Goal: Information Seeking & Learning: Learn about a topic

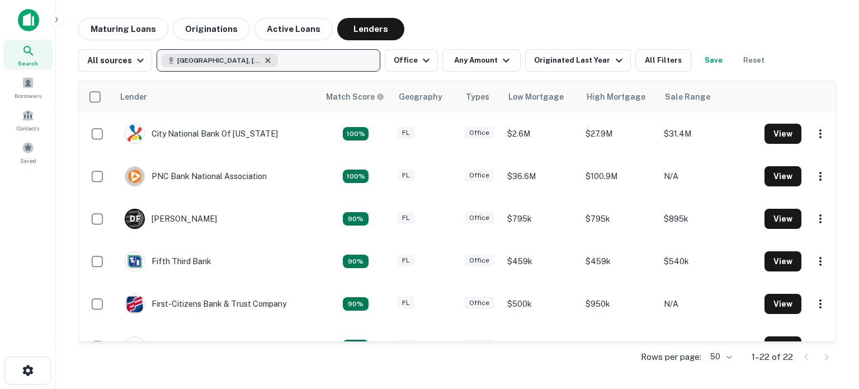
click at [263, 59] on icon "button" at bounding box center [267, 60] width 9 height 9
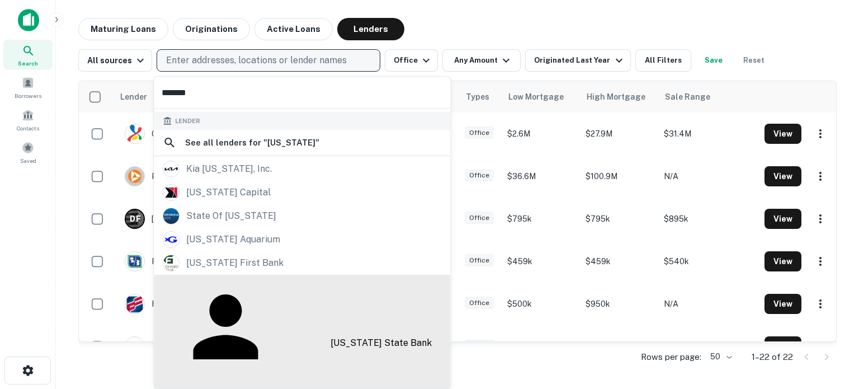
scroll to position [59, 0]
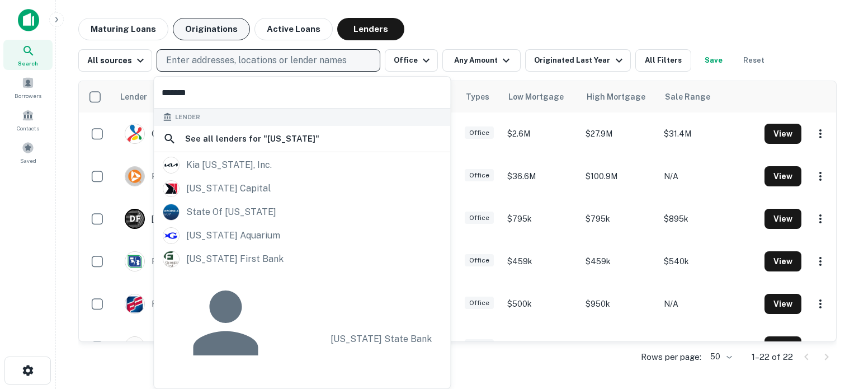
type input "*******"
click at [210, 28] on button "Originations" at bounding box center [211, 29] width 77 height 22
click at [254, 58] on p "Enter addresses, locations or lender names" at bounding box center [256, 60] width 181 height 13
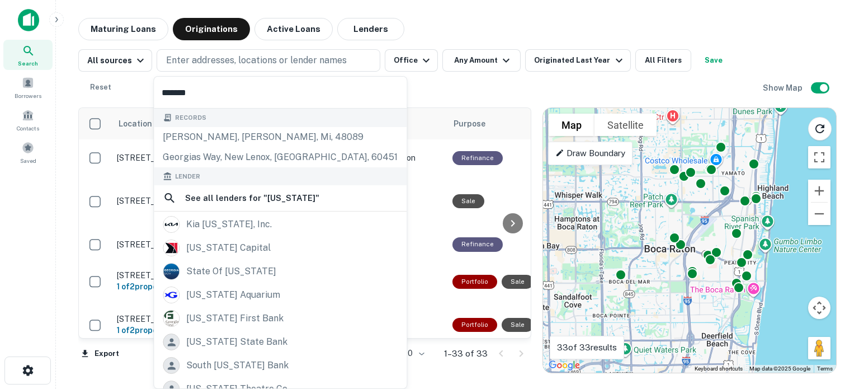
click at [221, 94] on input "*******" at bounding box center [280, 92] width 253 height 31
click at [256, 96] on input "*******" at bounding box center [280, 92] width 253 height 31
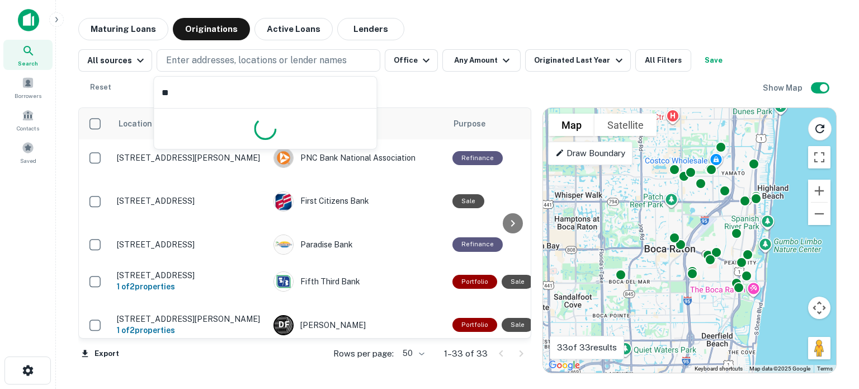
type input "*"
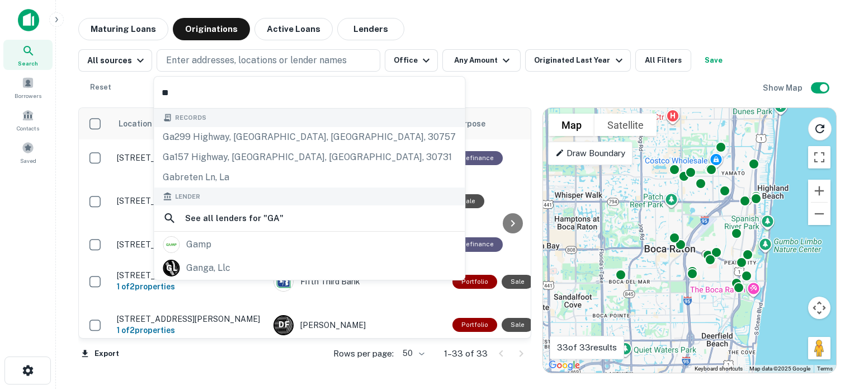
type input "*"
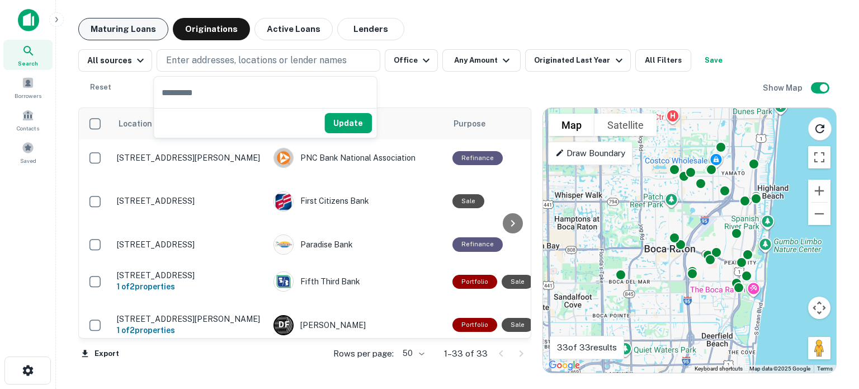
click at [114, 32] on button "Maturing Loans" at bounding box center [123, 29] width 90 height 22
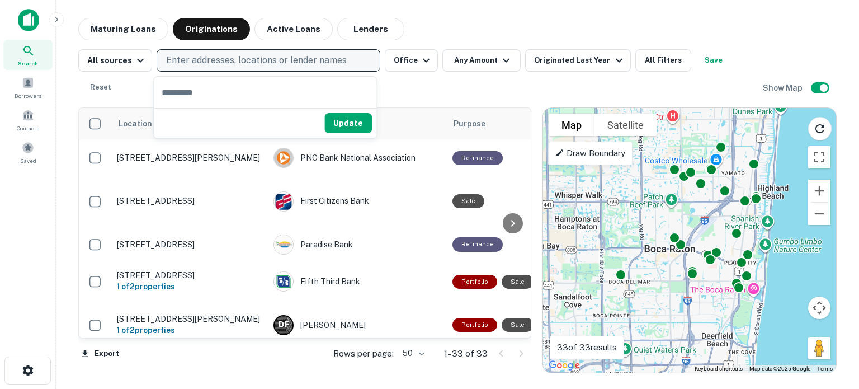
click at [199, 63] on p "Enter addresses, locations or lender names" at bounding box center [256, 60] width 181 height 13
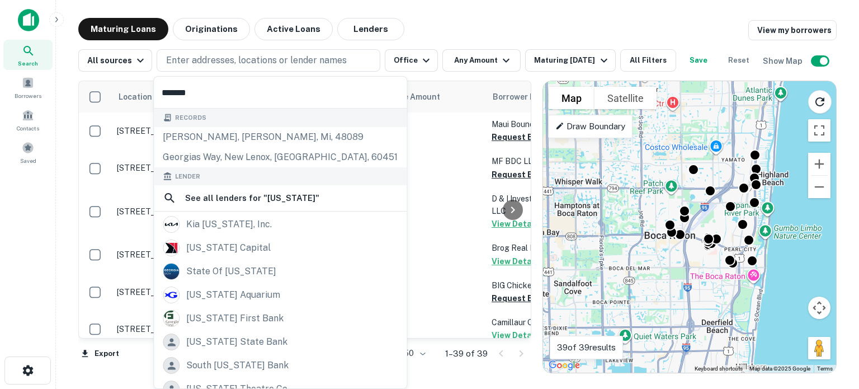
type input "*******"
click at [439, 11] on main "Maturing Loans Originations Active Loans Lenders View my borrowers All sources …" at bounding box center [457, 194] width 803 height 389
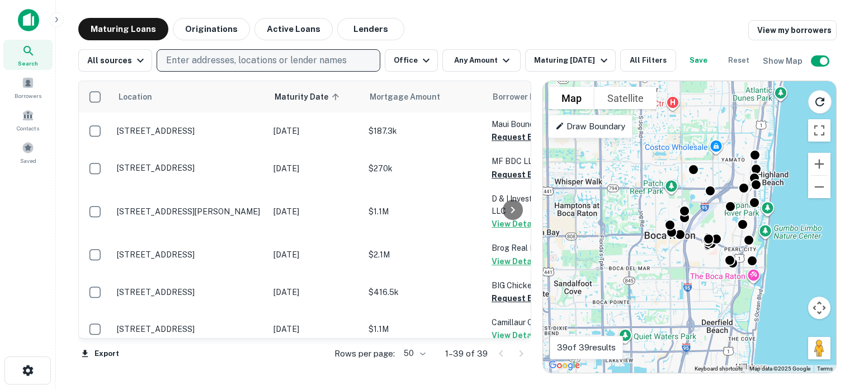
click at [257, 59] on p "Enter addresses, locations or lender names" at bounding box center [256, 60] width 181 height 13
type input "*"
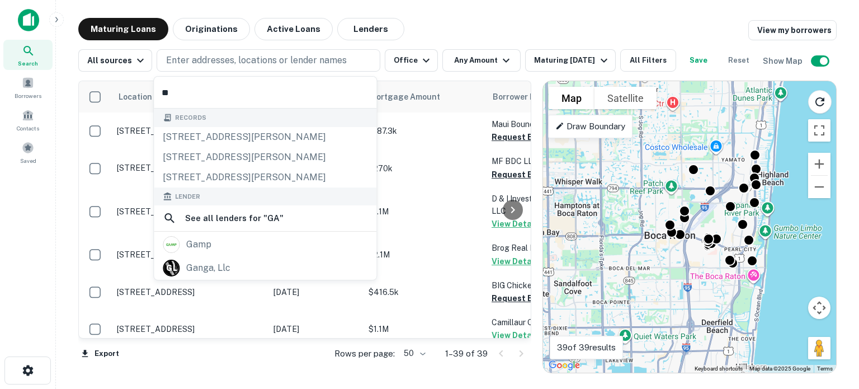
type input "*"
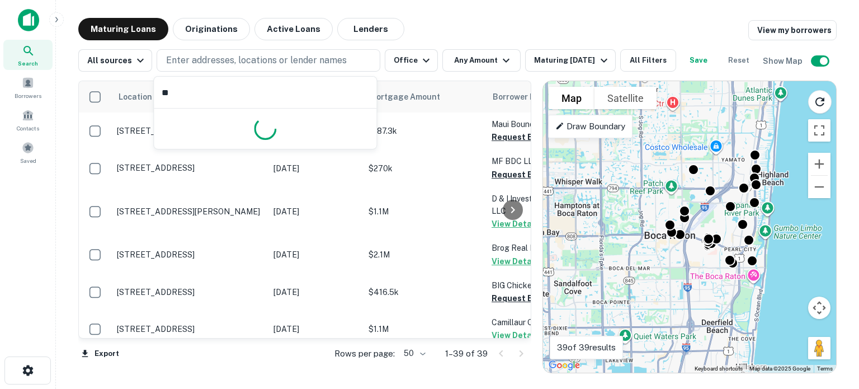
type input "*"
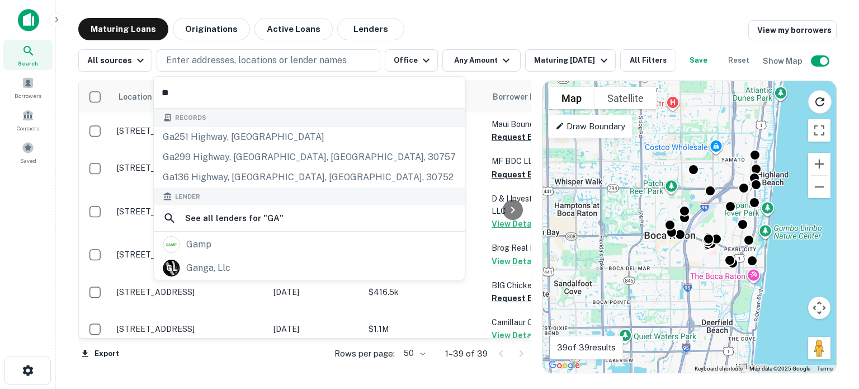
type input "**"
click at [183, 30] on button "Originations" at bounding box center [211, 29] width 77 height 22
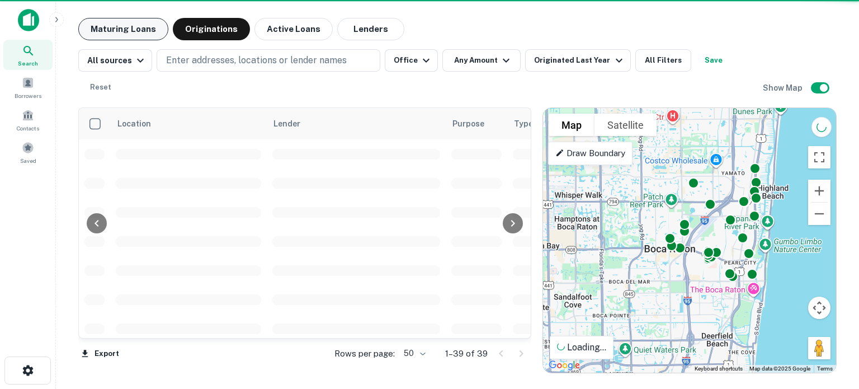
click at [140, 23] on button "Maturing Loans" at bounding box center [123, 29] width 90 height 22
click at [139, 26] on button "Maturing Loans" at bounding box center [123, 29] width 90 height 22
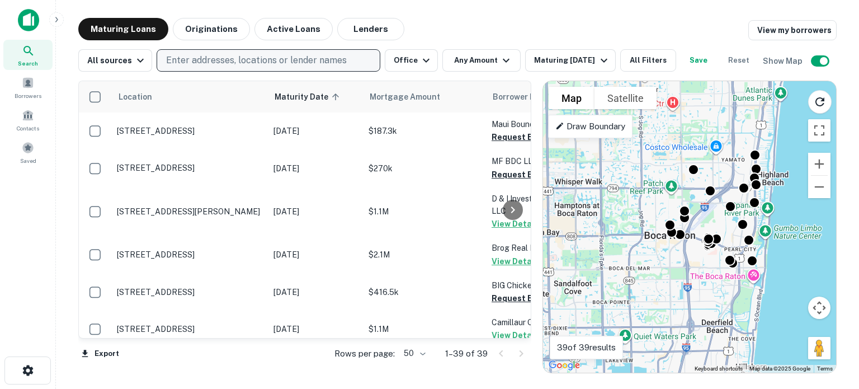
click at [197, 56] on p "Enter addresses, locations or lender names" at bounding box center [256, 60] width 181 height 13
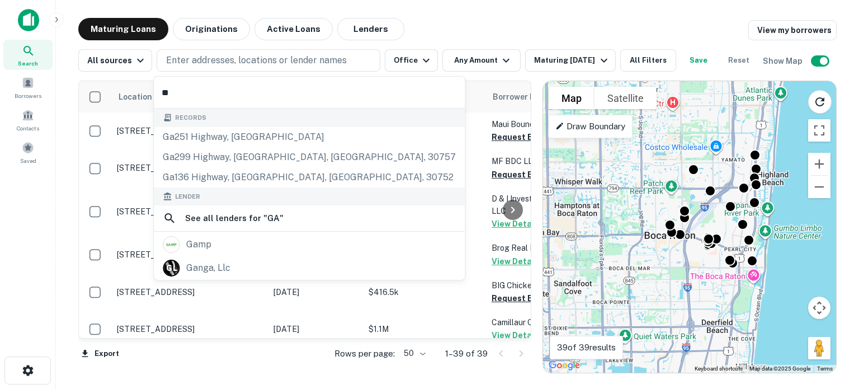
type input "*"
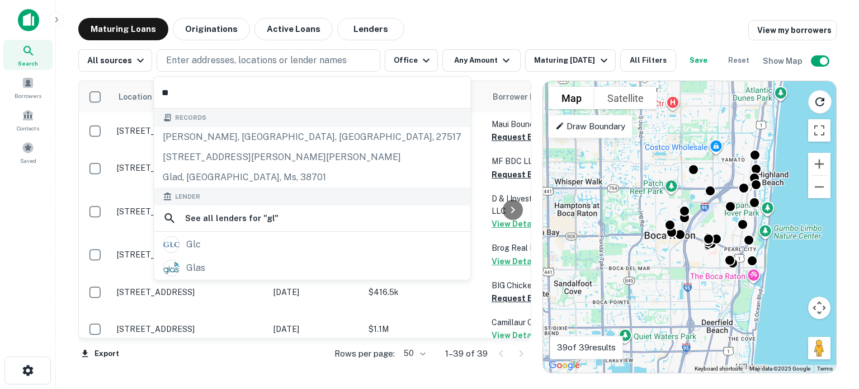
type input "*"
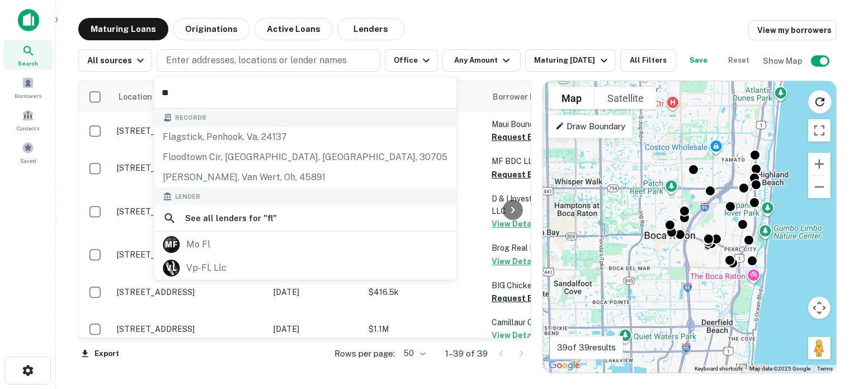
type input "*"
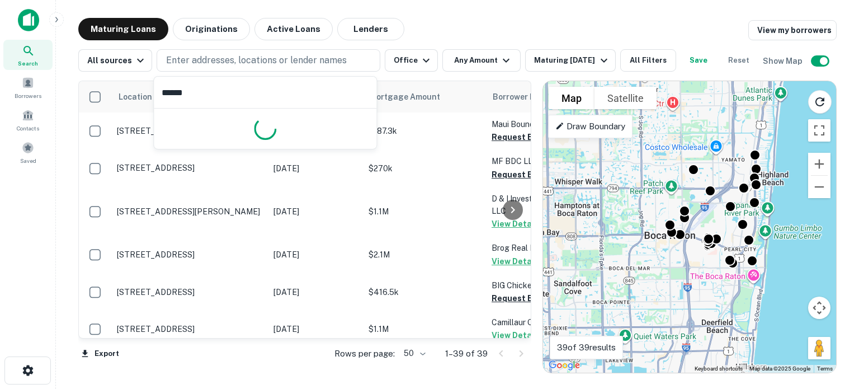
type input "*******"
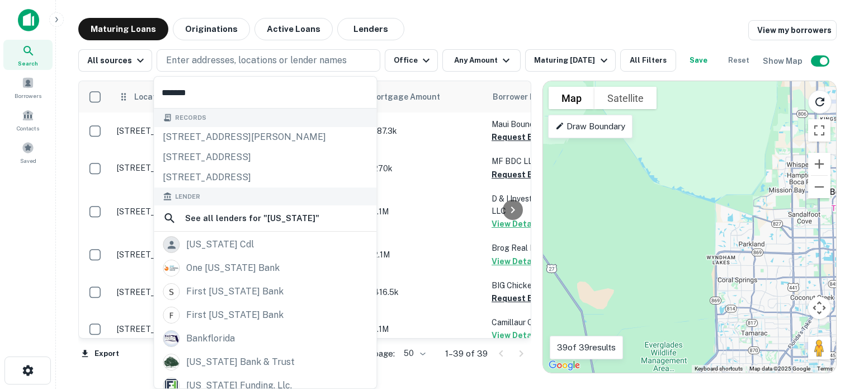
click at [88, 119] on body "Search Borrowers Contacts Saved Maturing Loans Originations Active Loans Lender…" at bounding box center [429, 194] width 859 height 389
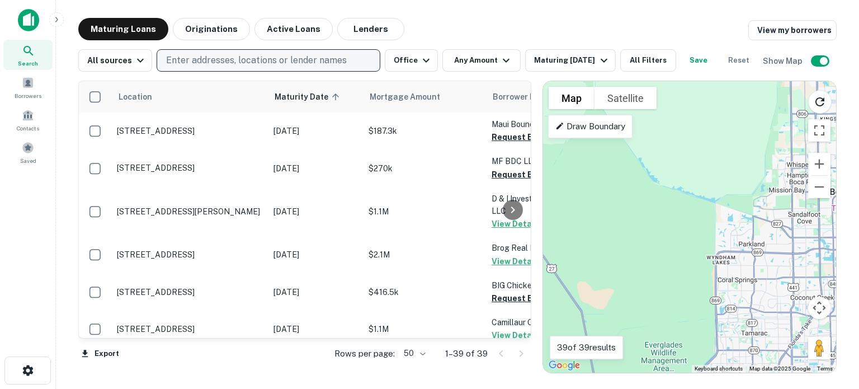
click at [209, 51] on button "Enter addresses, locations or lender names" at bounding box center [269, 60] width 224 height 22
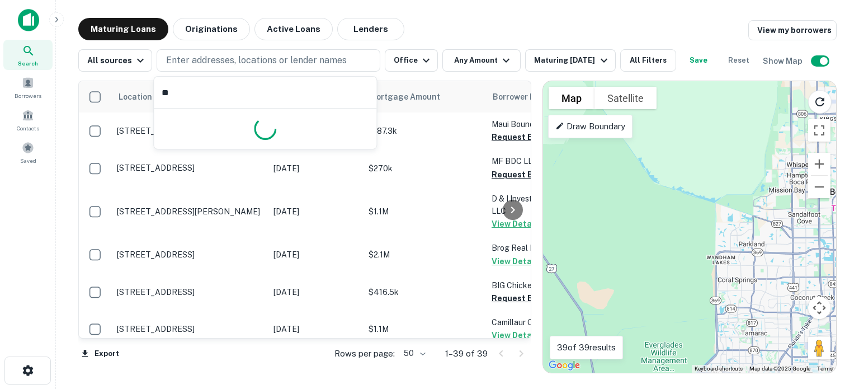
type input "*"
type input "*******"
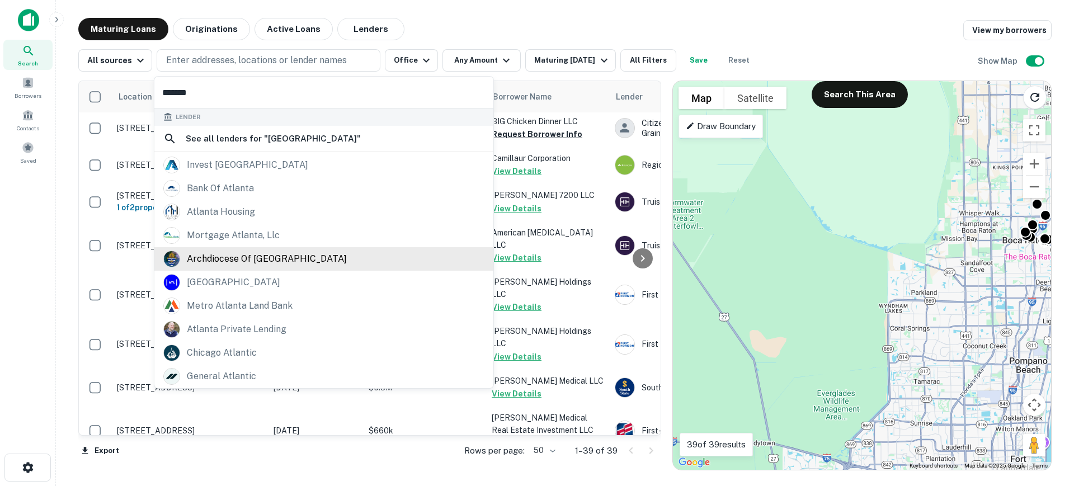
scroll to position [280, 0]
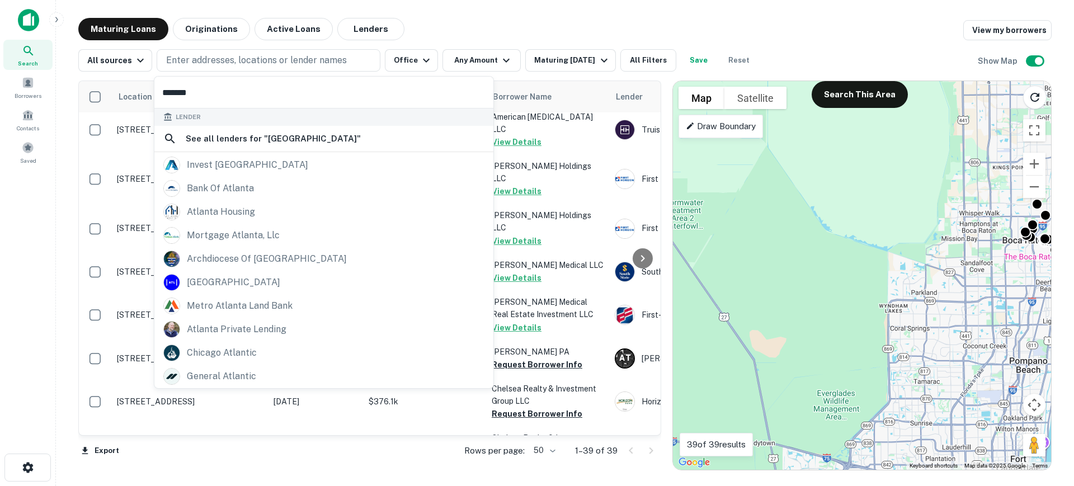
drag, startPoint x: 252, startPoint y: 85, endPoint x: 0, endPoint y: 107, distance: 252.6
click at [0, 107] on body "Search Borrowers Contacts Saved Maturing Loans Originations Active Loans Lender…" at bounding box center [537, 243] width 1074 height 486
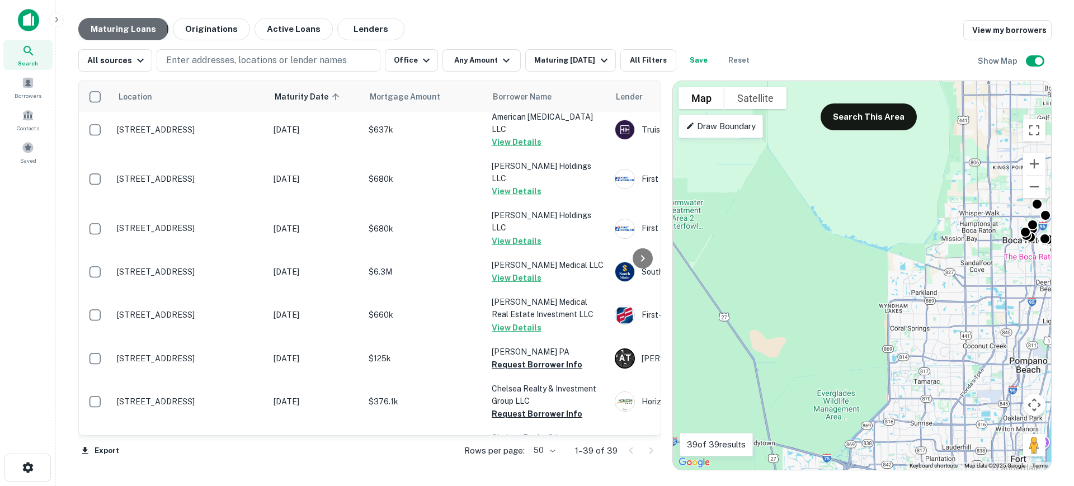
click at [115, 30] on button "Maturing Loans" at bounding box center [123, 29] width 90 height 22
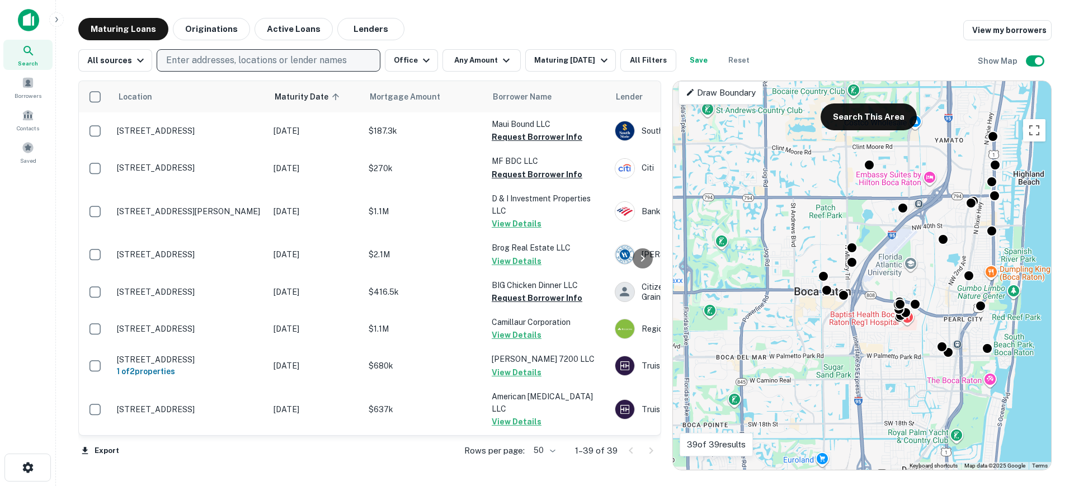
drag, startPoint x: 0, startPoint y: 0, endPoint x: 270, endPoint y: 58, distance: 276.3
click at [270, 58] on p "Enter addresses, locations or lender names" at bounding box center [256, 60] width 181 height 13
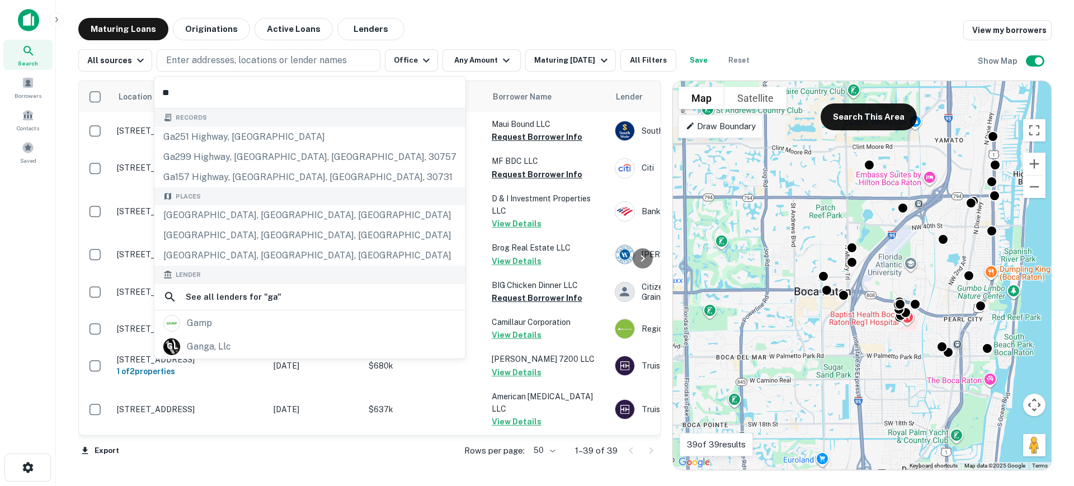
type input "*"
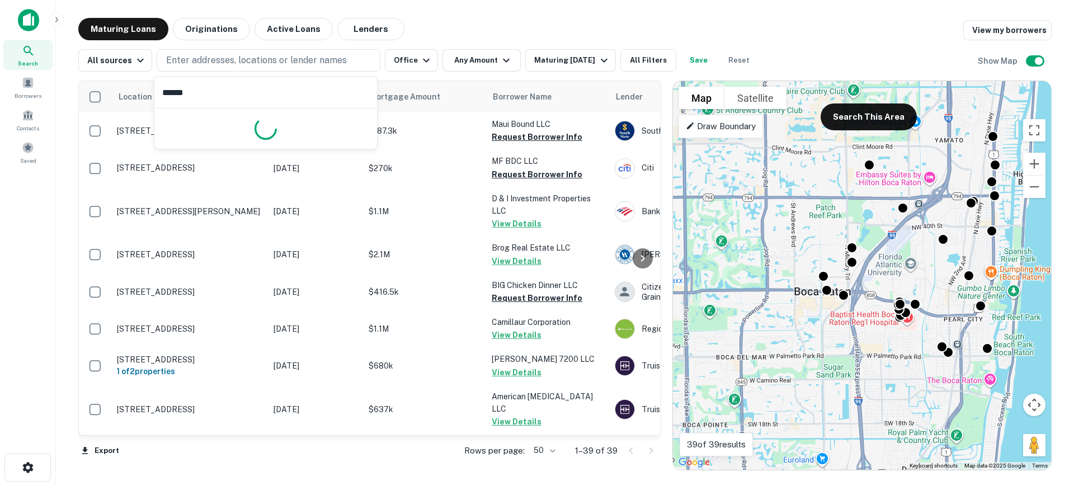
type input "*******"
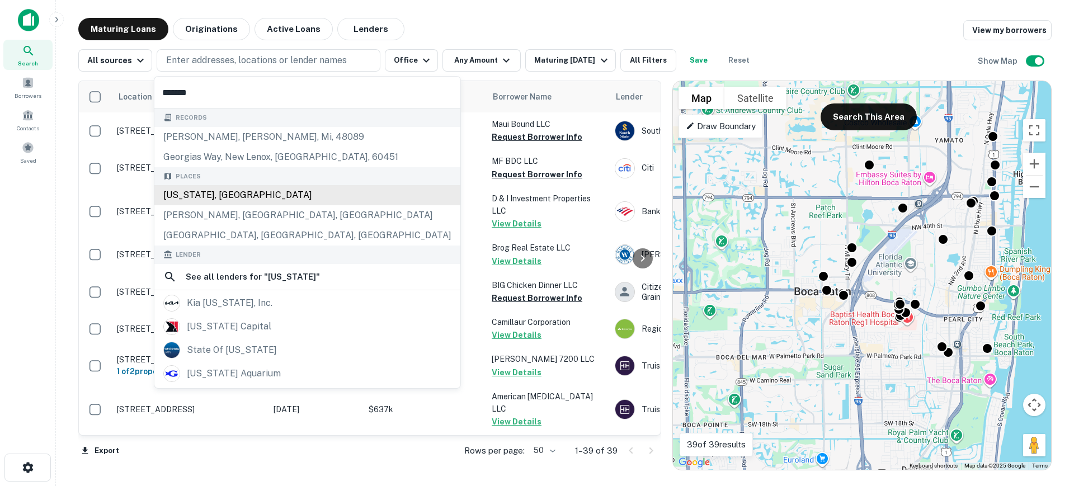
click at [209, 191] on div "[US_STATE], [GEOGRAPHIC_DATA]" at bounding box center [307, 195] width 306 height 20
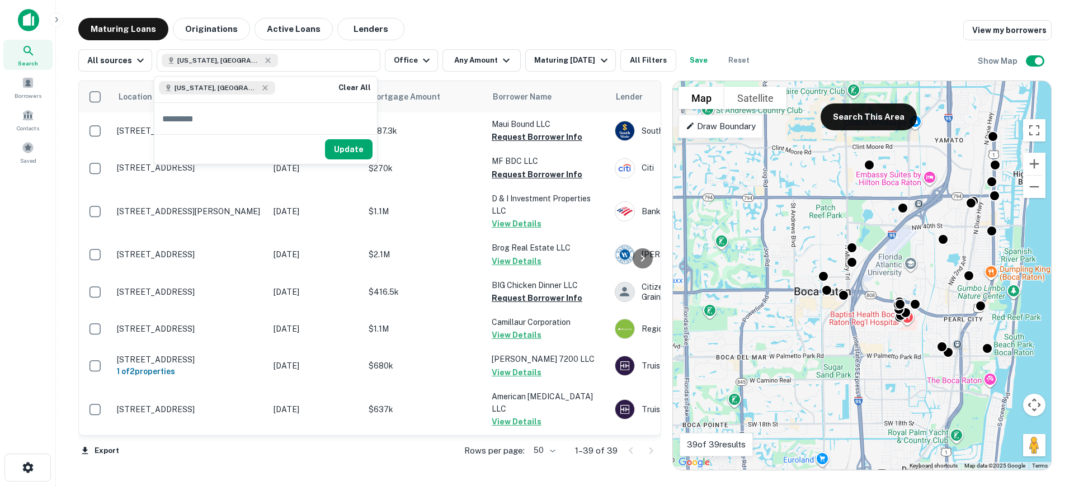
click at [347, 147] on button "Update" at bounding box center [349, 149] width 48 height 20
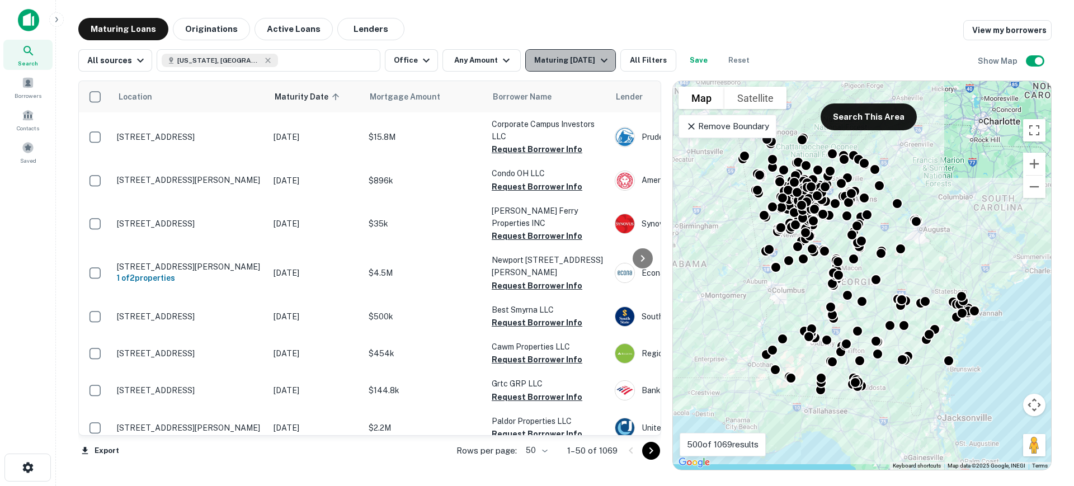
click at [597, 58] on icon "button" at bounding box center [603, 60] width 13 height 13
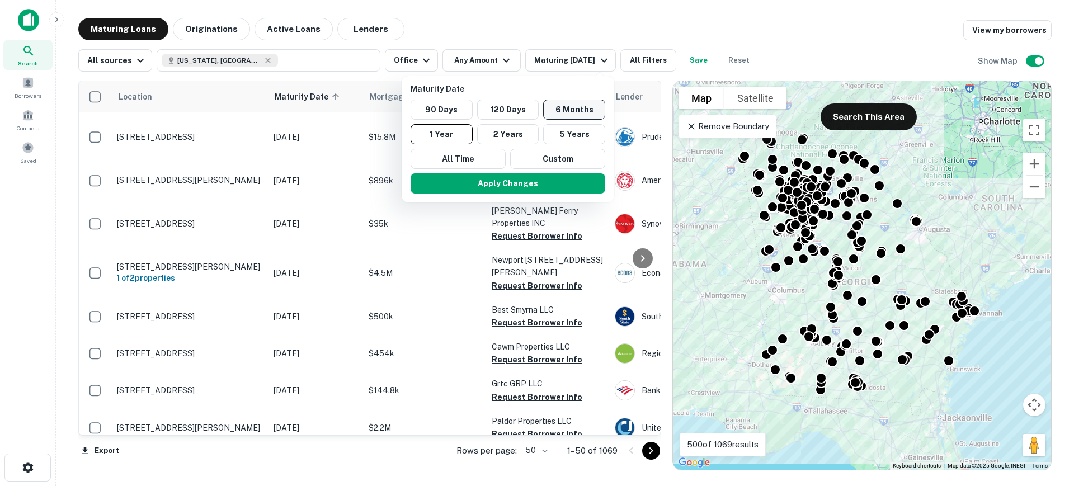
click at [560, 106] on button "6 Months" at bounding box center [574, 110] width 62 height 20
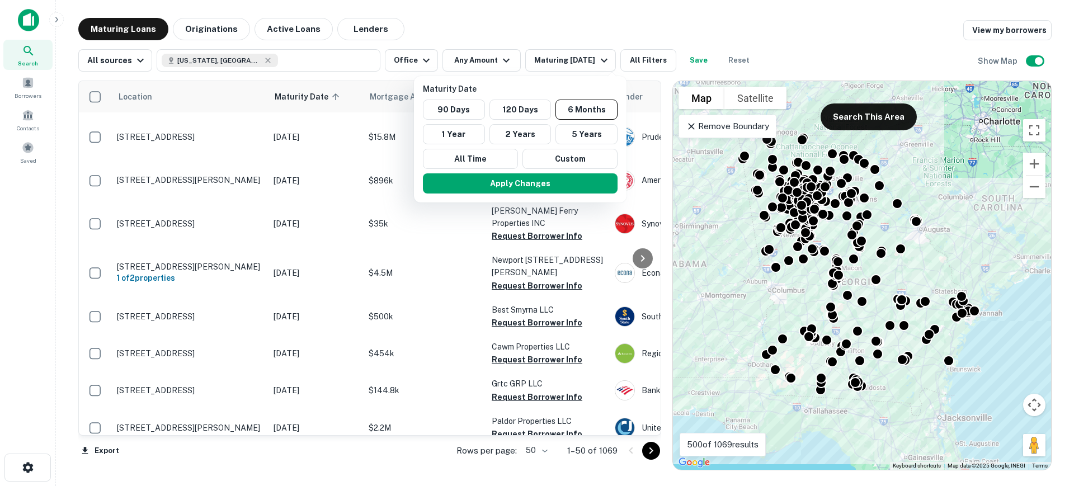
click at [503, 171] on div "Apply Changes" at bounding box center [520, 183] width 204 height 29
click at [507, 185] on button "Apply Changes" at bounding box center [520, 183] width 195 height 20
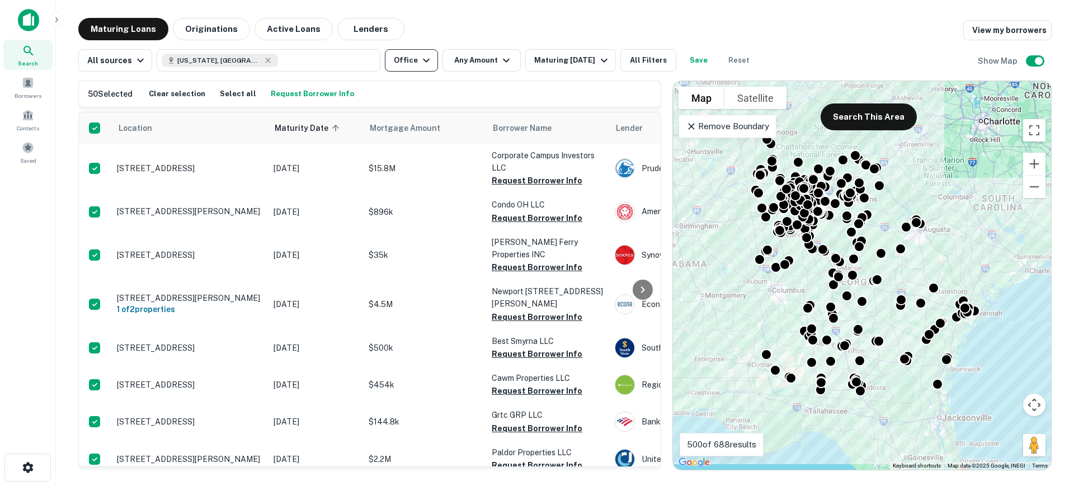
click at [420, 60] on icon "button" at bounding box center [425, 60] width 13 height 13
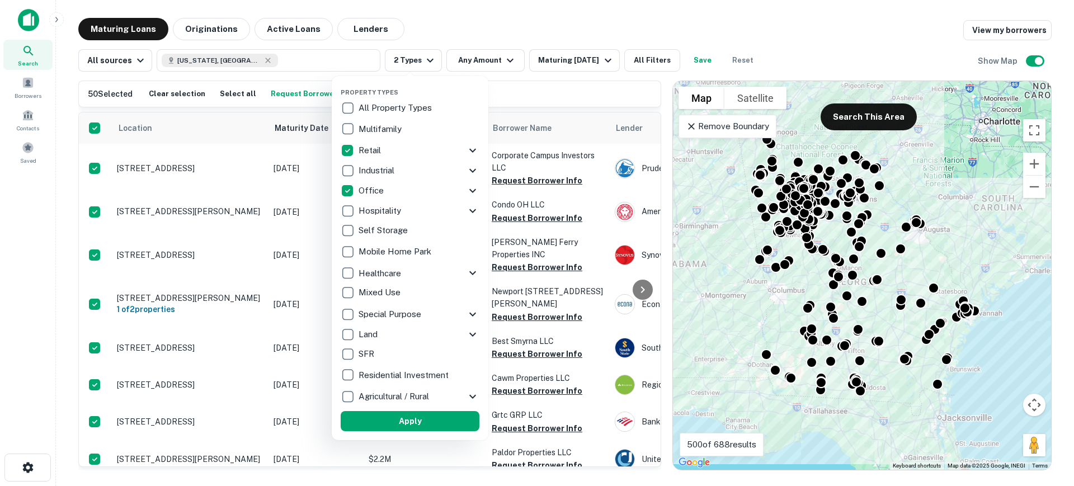
click at [225, 59] on div at bounding box center [537, 243] width 1074 height 486
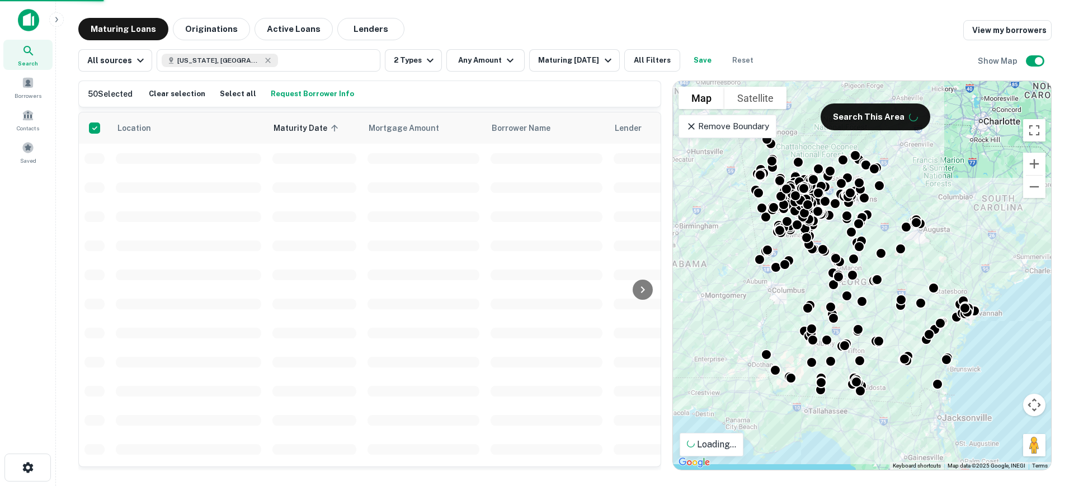
click at [225, 61] on div at bounding box center [537, 243] width 1074 height 486
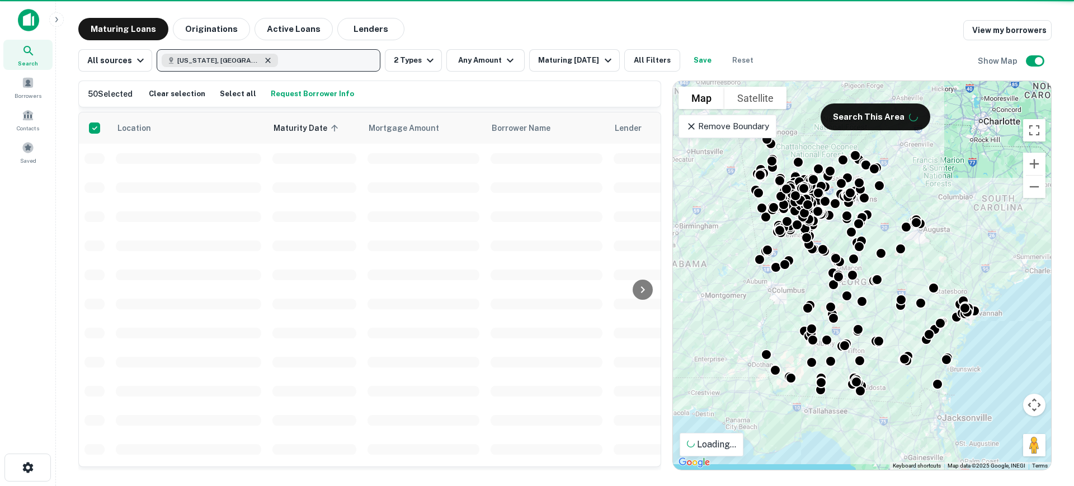
click at [263, 58] on icon "button" at bounding box center [267, 60] width 9 height 9
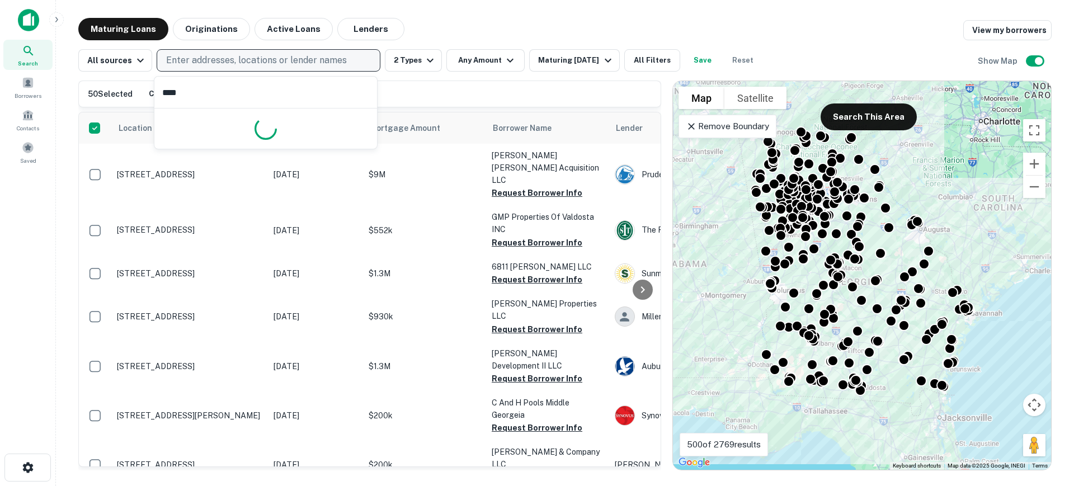
type input "*****"
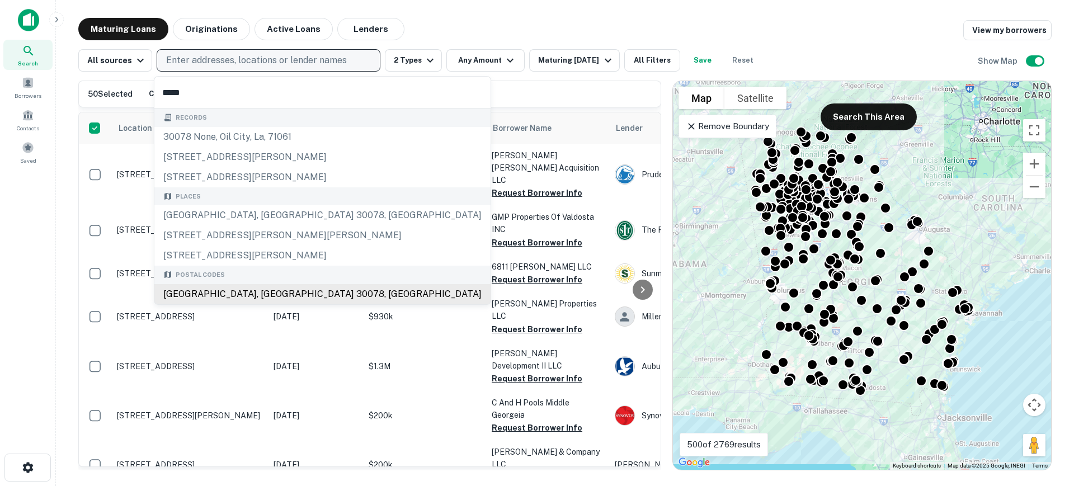
click at [237, 296] on div "Postal Codes [GEOGRAPHIC_DATA], [GEOGRAPHIC_DATA]" at bounding box center [322, 285] width 336 height 39
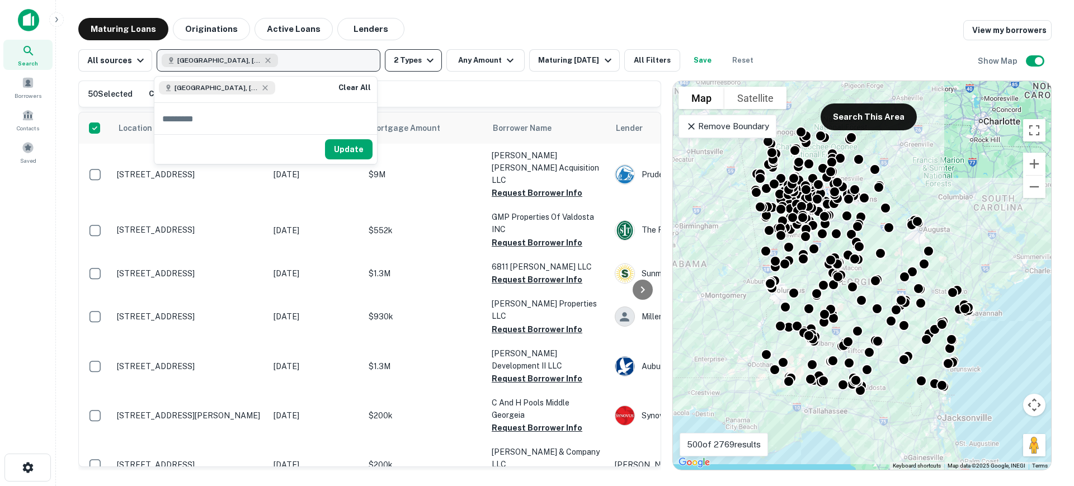
click at [423, 59] on icon "button" at bounding box center [429, 60] width 13 height 13
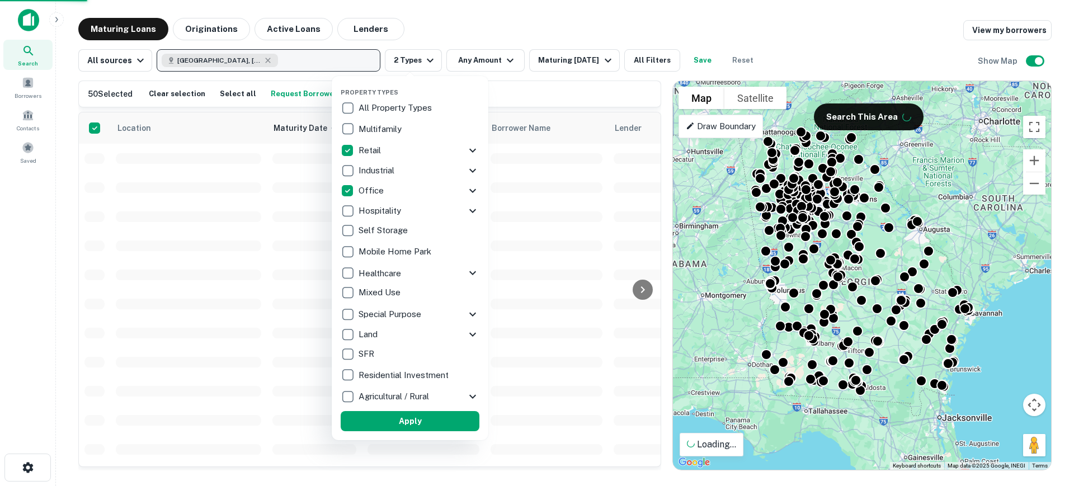
click at [347, 97] on div "Property Types All Property Types Multifamily Retail Storefront Auto Shop Bar S…" at bounding box center [410, 258] width 139 height 346
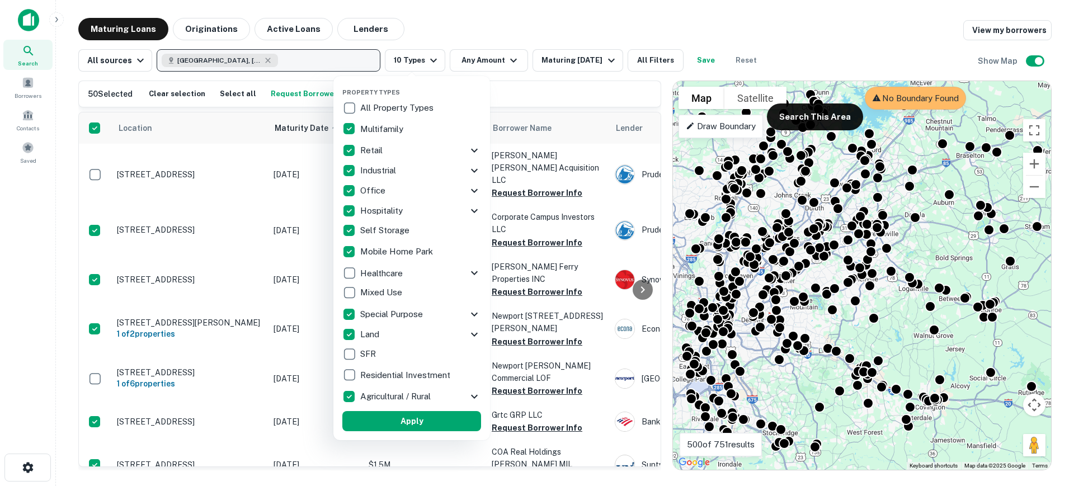
click at [394, 416] on button "Apply" at bounding box center [411, 421] width 139 height 20
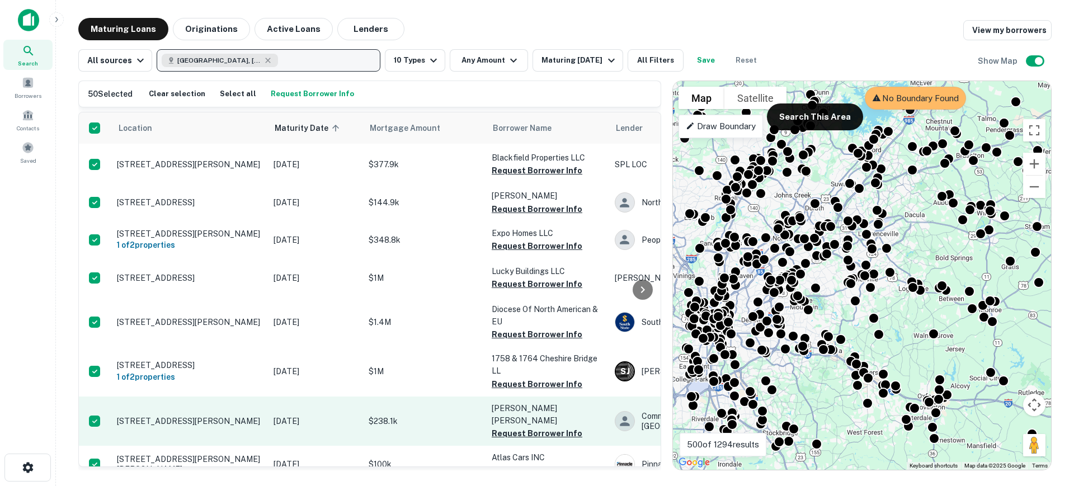
scroll to position [1768, 0]
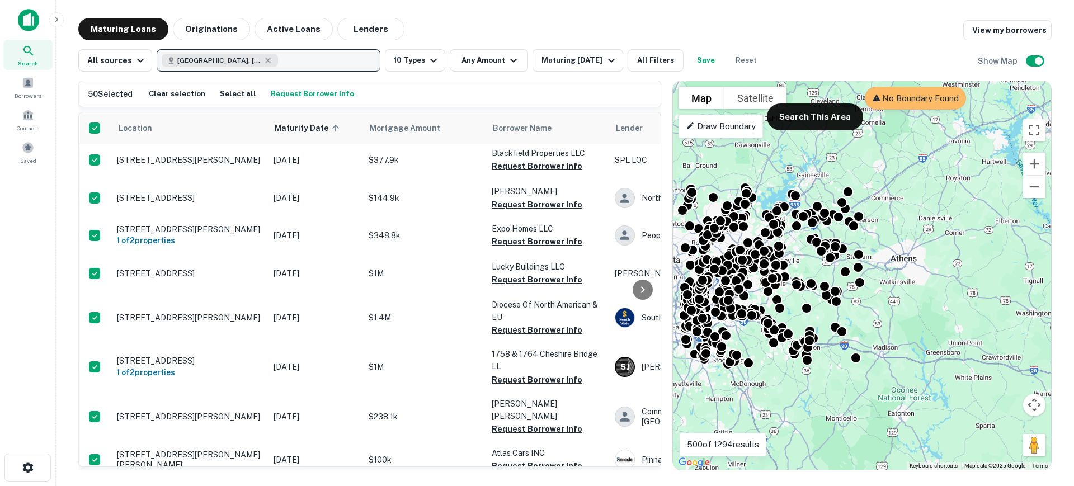
click at [302, 91] on button "Request Borrower Info" at bounding box center [312, 94] width 89 height 17
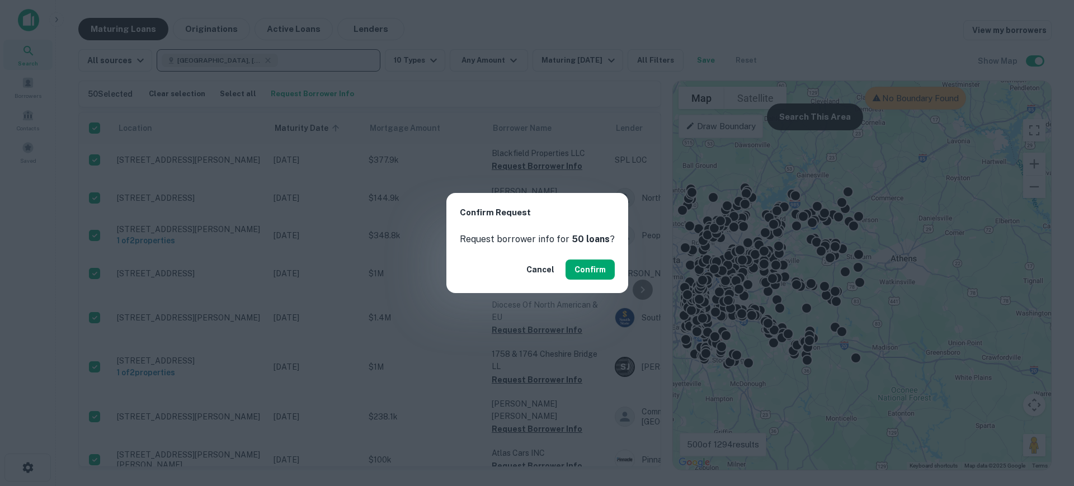
drag, startPoint x: 582, startPoint y: 269, endPoint x: 569, endPoint y: 300, distance: 33.3
click at [582, 268] on button "Confirm" at bounding box center [589, 269] width 49 height 20
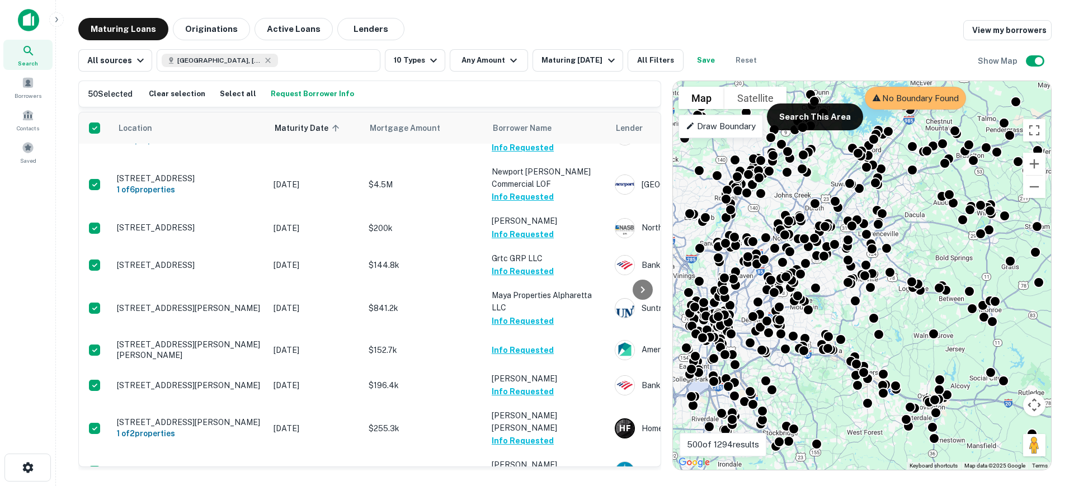
scroll to position [205, 0]
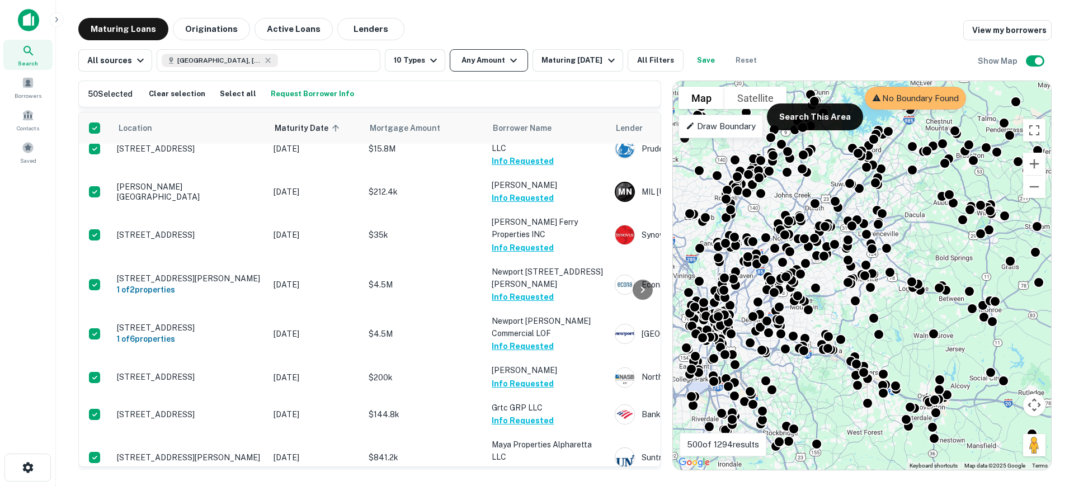
click at [498, 64] on button "Any Amount" at bounding box center [489, 60] width 78 height 22
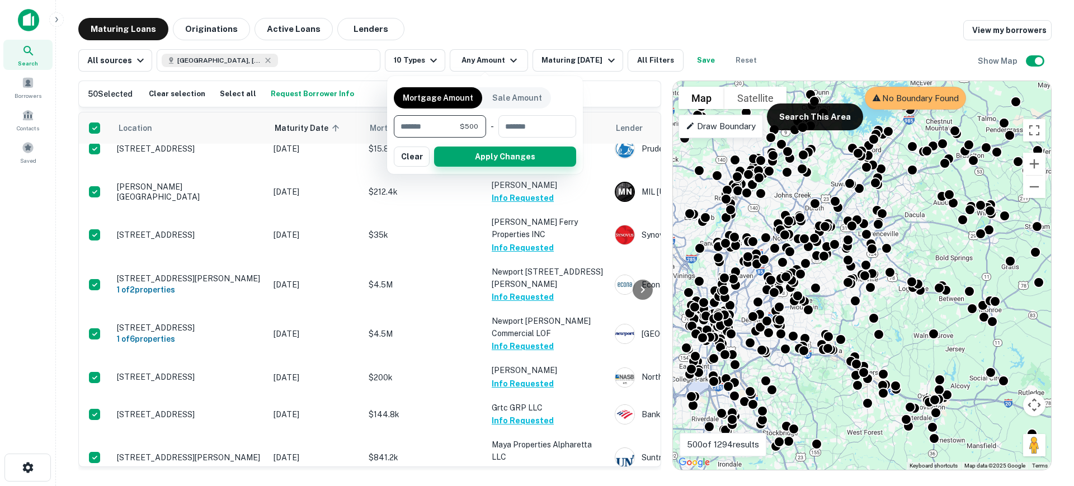
type input "***"
click at [524, 160] on button "Apply Changes" at bounding box center [505, 157] width 142 height 20
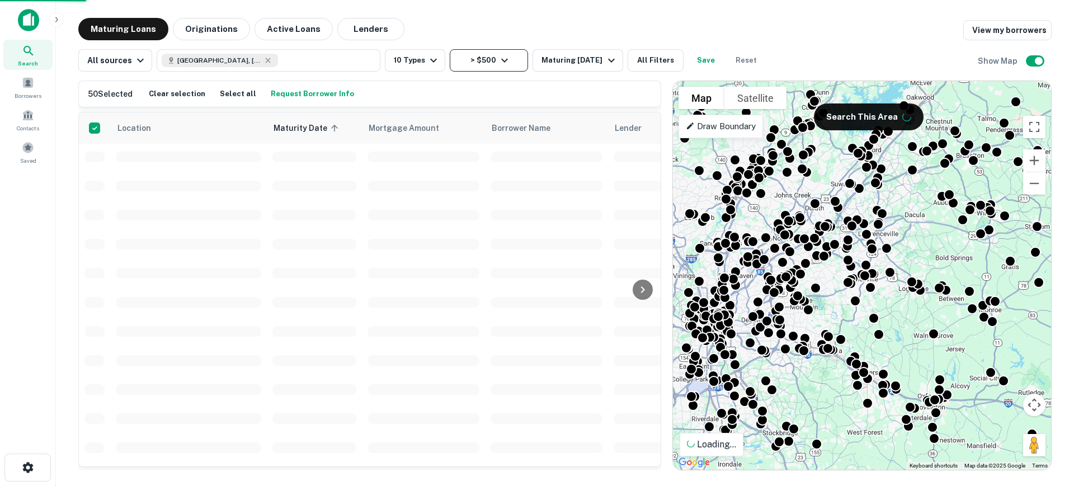
click at [486, 60] on button "> $500" at bounding box center [489, 60] width 78 height 22
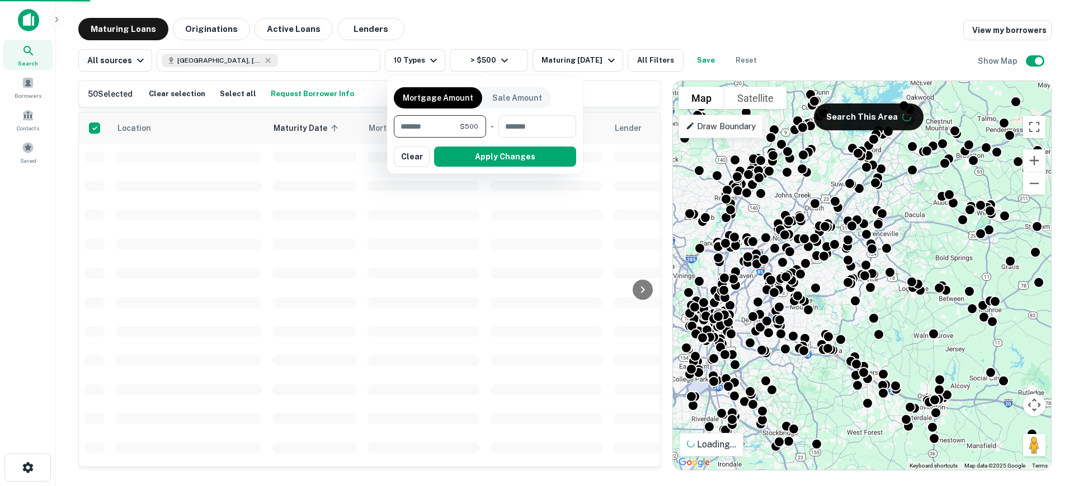
click at [468, 128] on span "$500" at bounding box center [469, 126] width 18 height 10
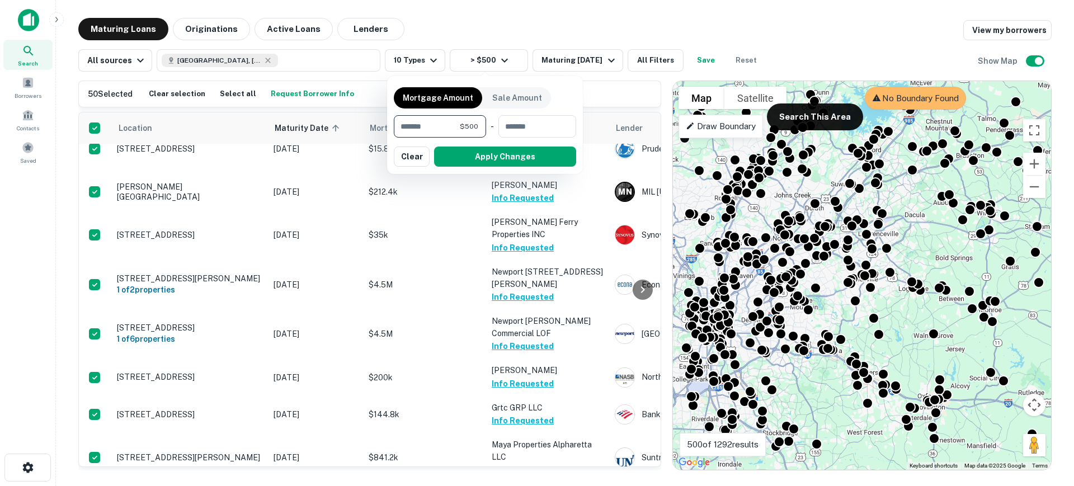
click at [431, 126] on input "***" at bounding box center [427, 126] width 66 height 22
type input "******"
click at [474, 153] on button "Apply Changes" at bounding box center [505, 157] width 142 height 20
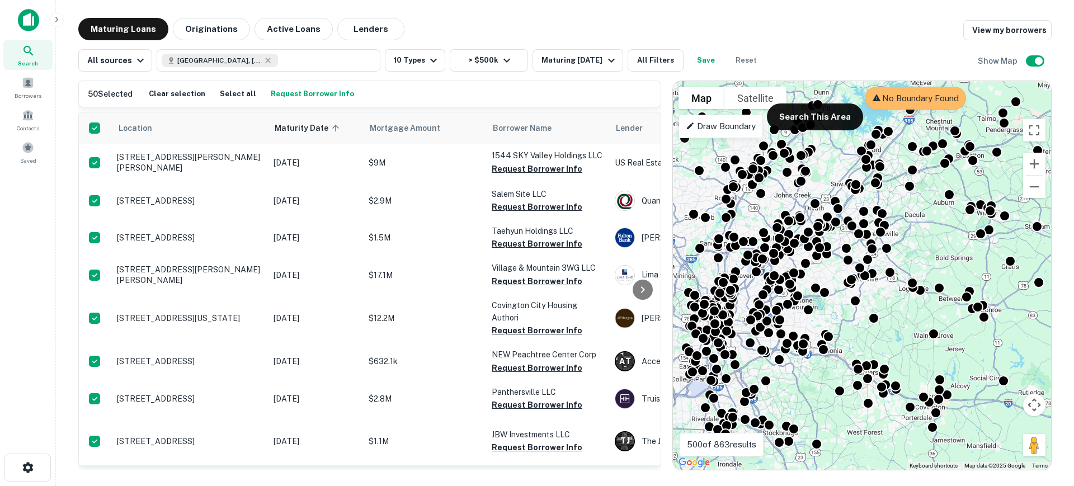
scroll to position [1845, 0]
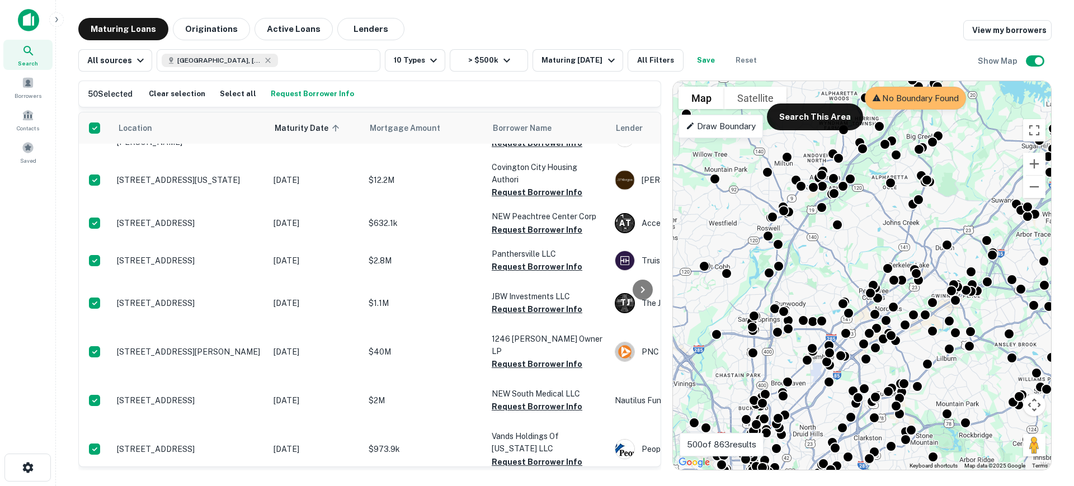
click at [294, 92] on button "Request Borrower Info" at bounding box center [312, 94] width 89 height 17
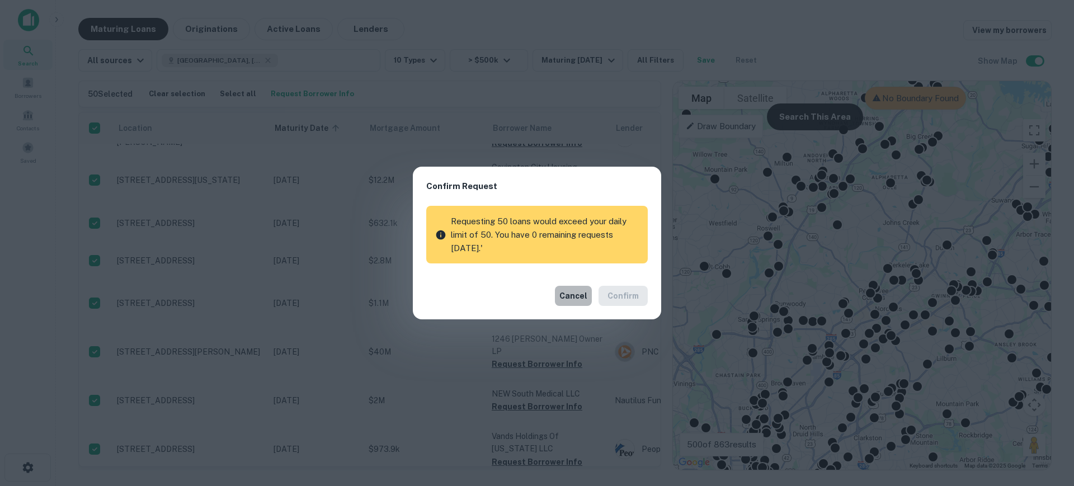
click at [574, 293] on button "Cancel" at bounding box center [573, 296] width 37 height 20
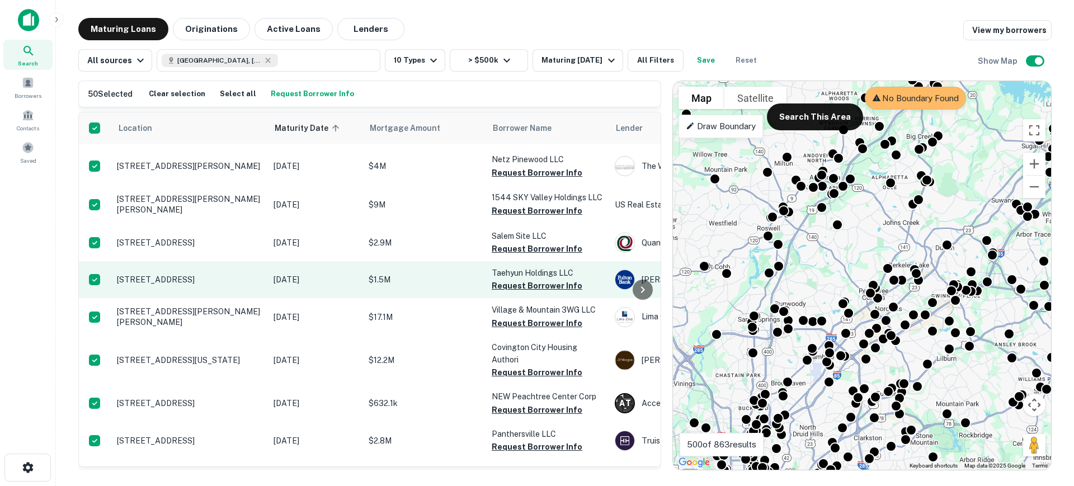
scroll to position [1566, 0]
